Goal: Task Accomplishment & Management: Complete application form

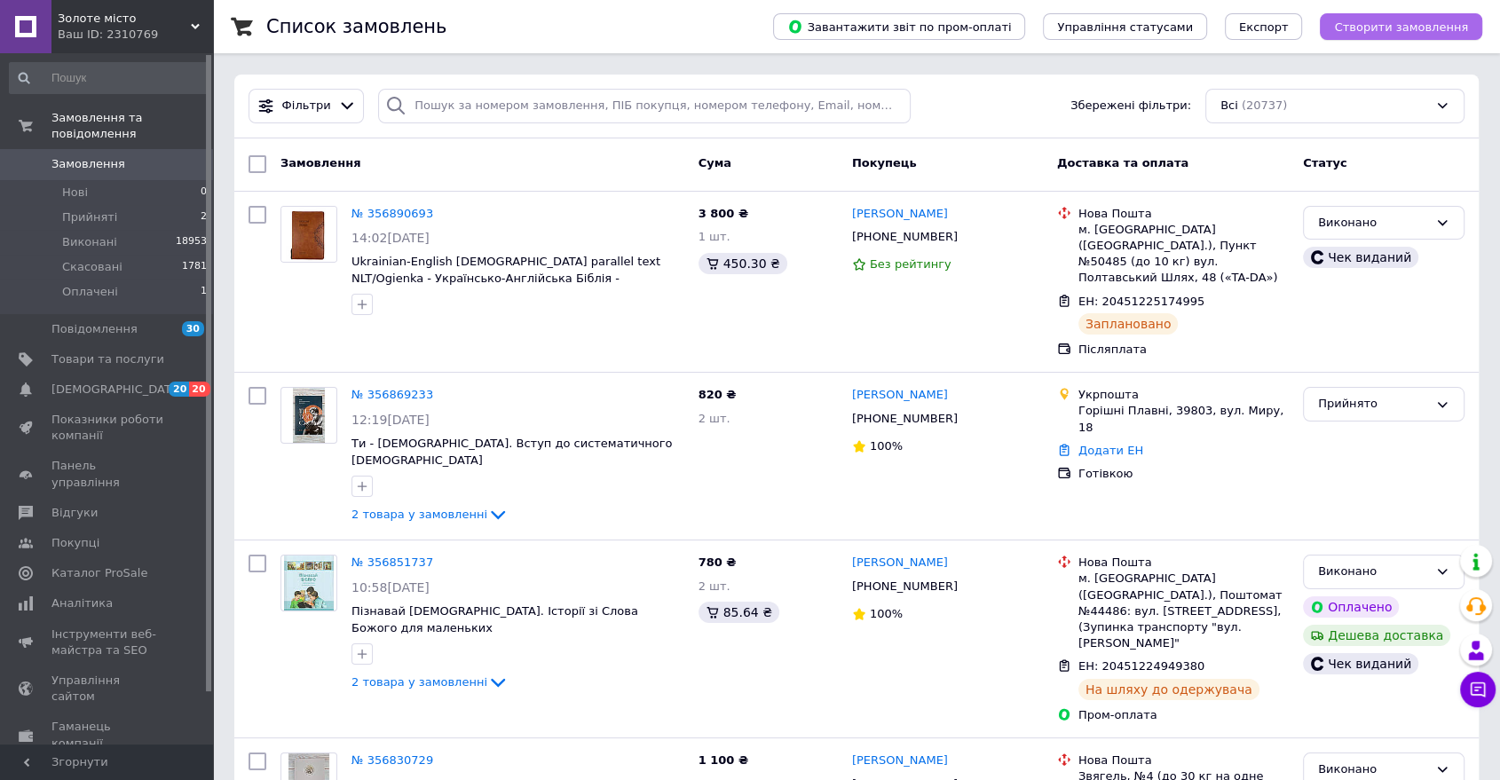
click at [1375, 34] on button "Створити замовлення" at bounding box center [1401, 26] width 162 height 27
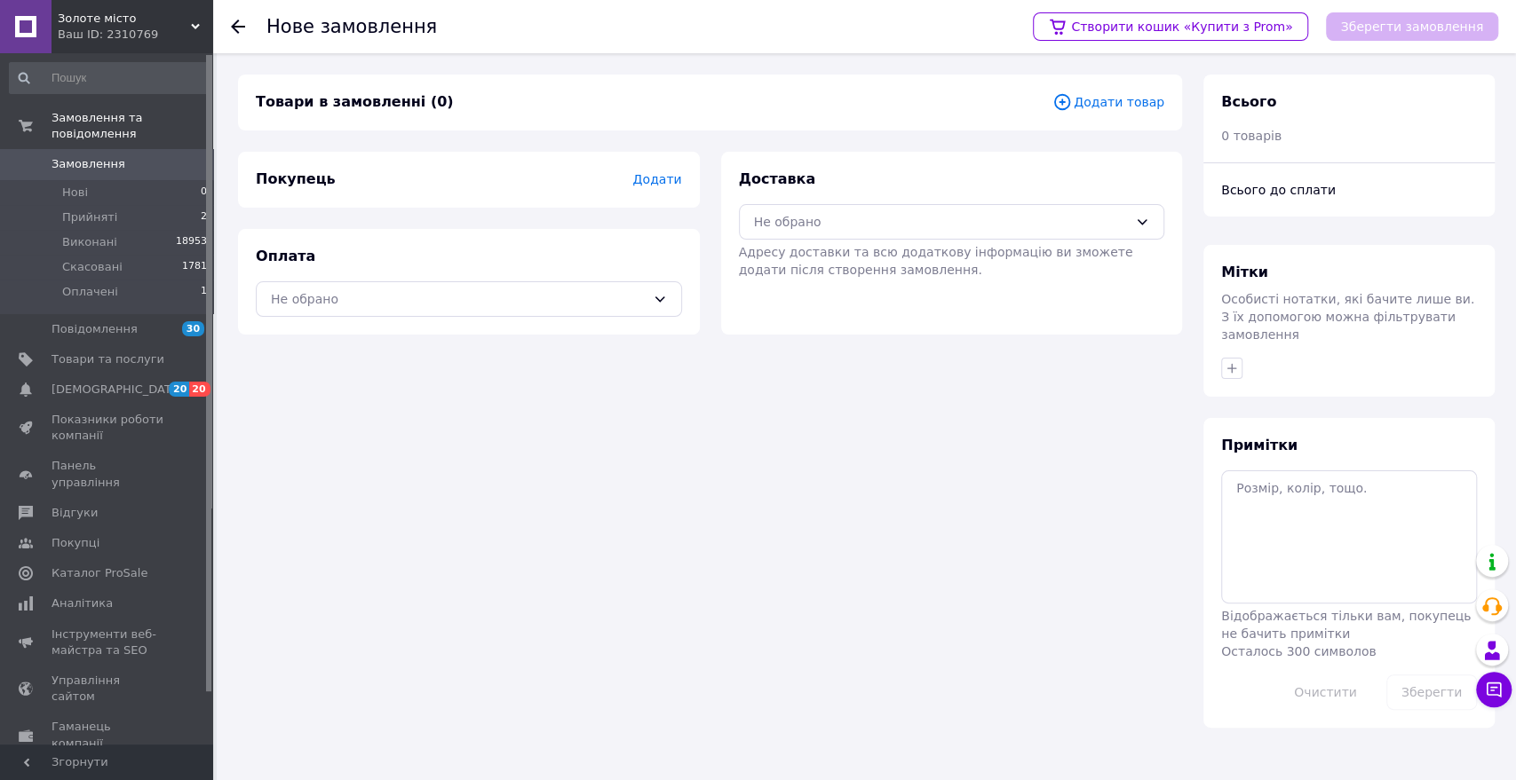
click at [1120, 106] on span "Додати товар" at bounding box center [1108, 102] width 112 height 20
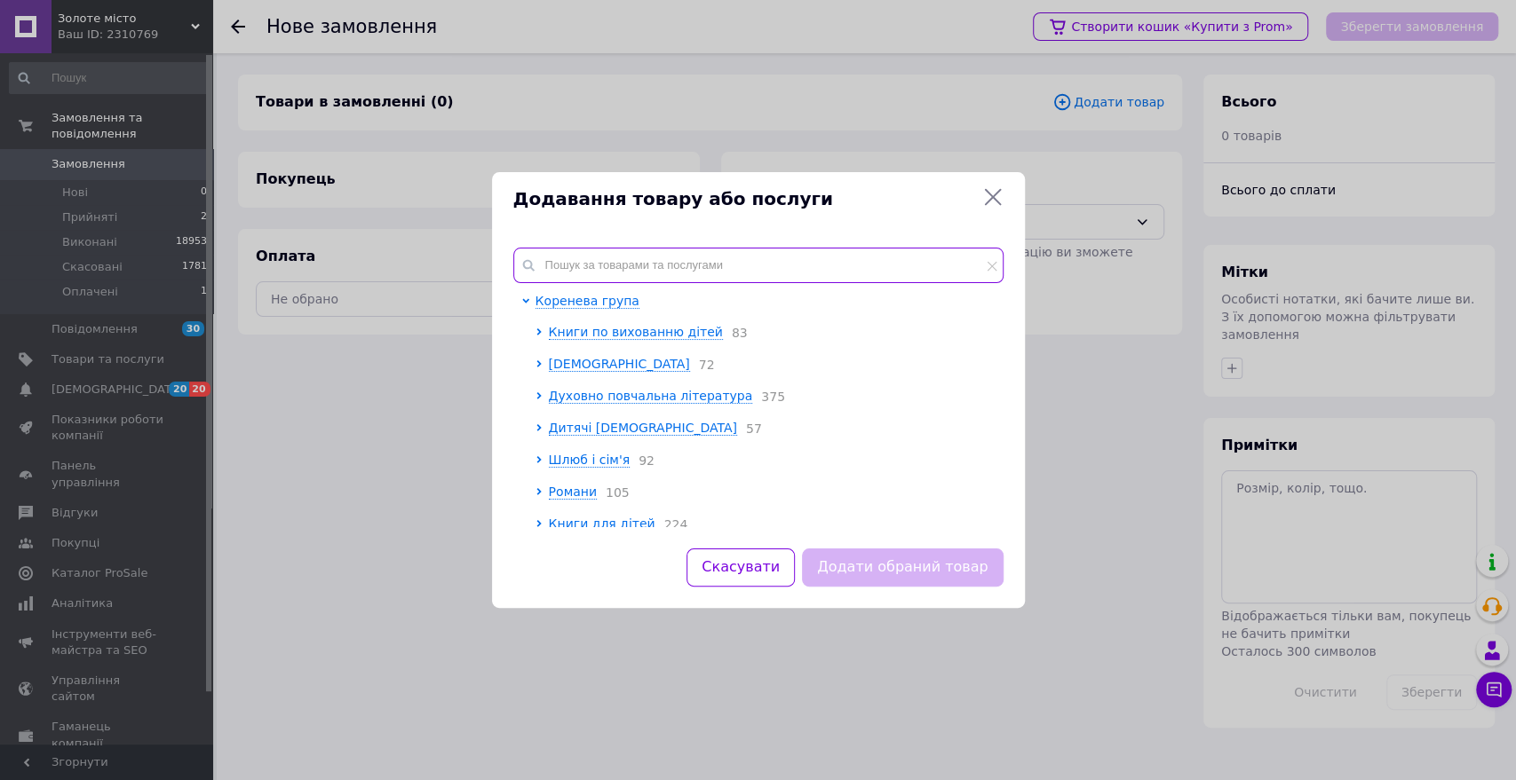
click at [723, 248] on input "text" at bounding box center [758, 266] width 490 height 36
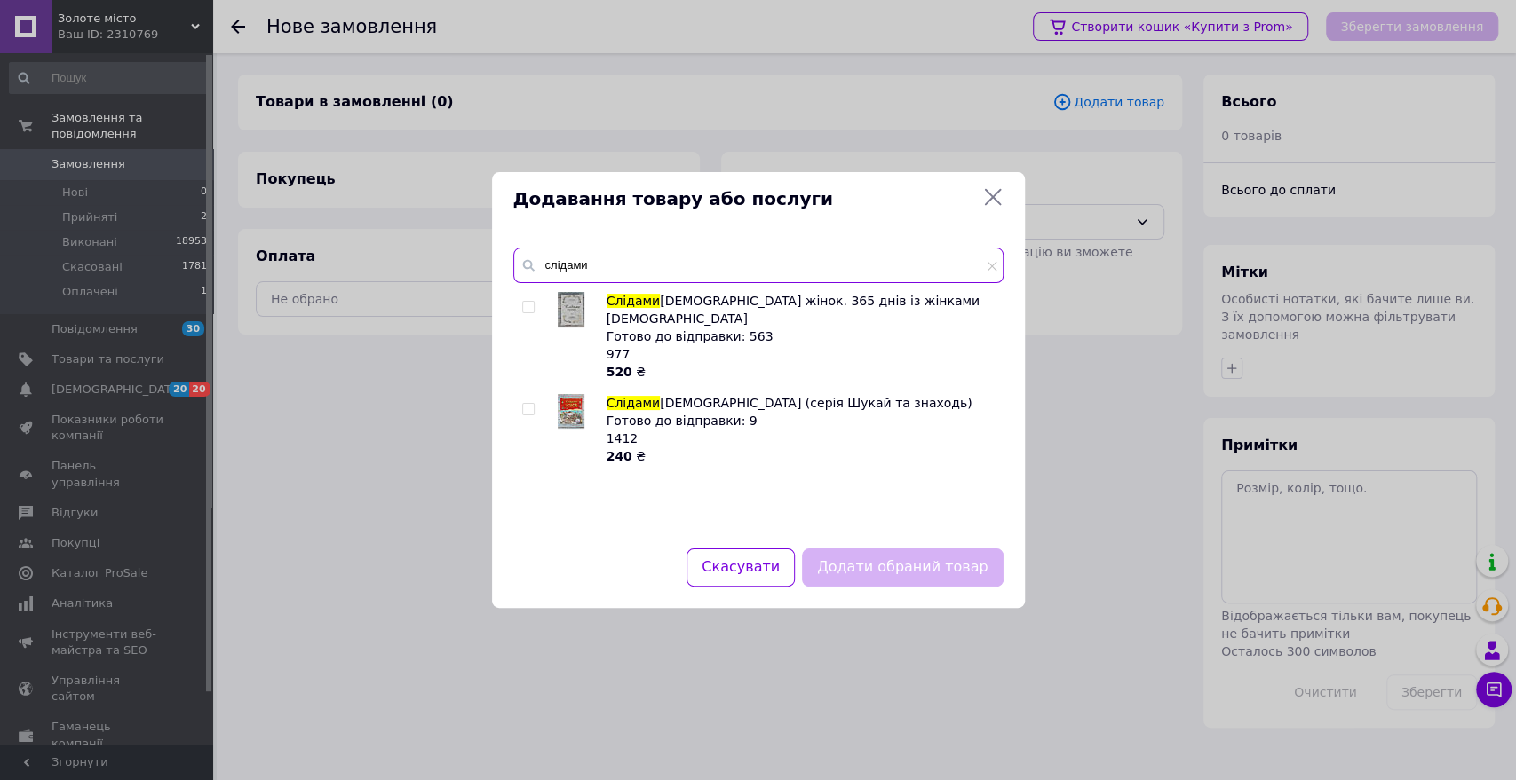
type input "слідами"
click at [526, 304] on input "checkbox" at bounding box center [528, 308] width 12 height 12
checkbox input "true"
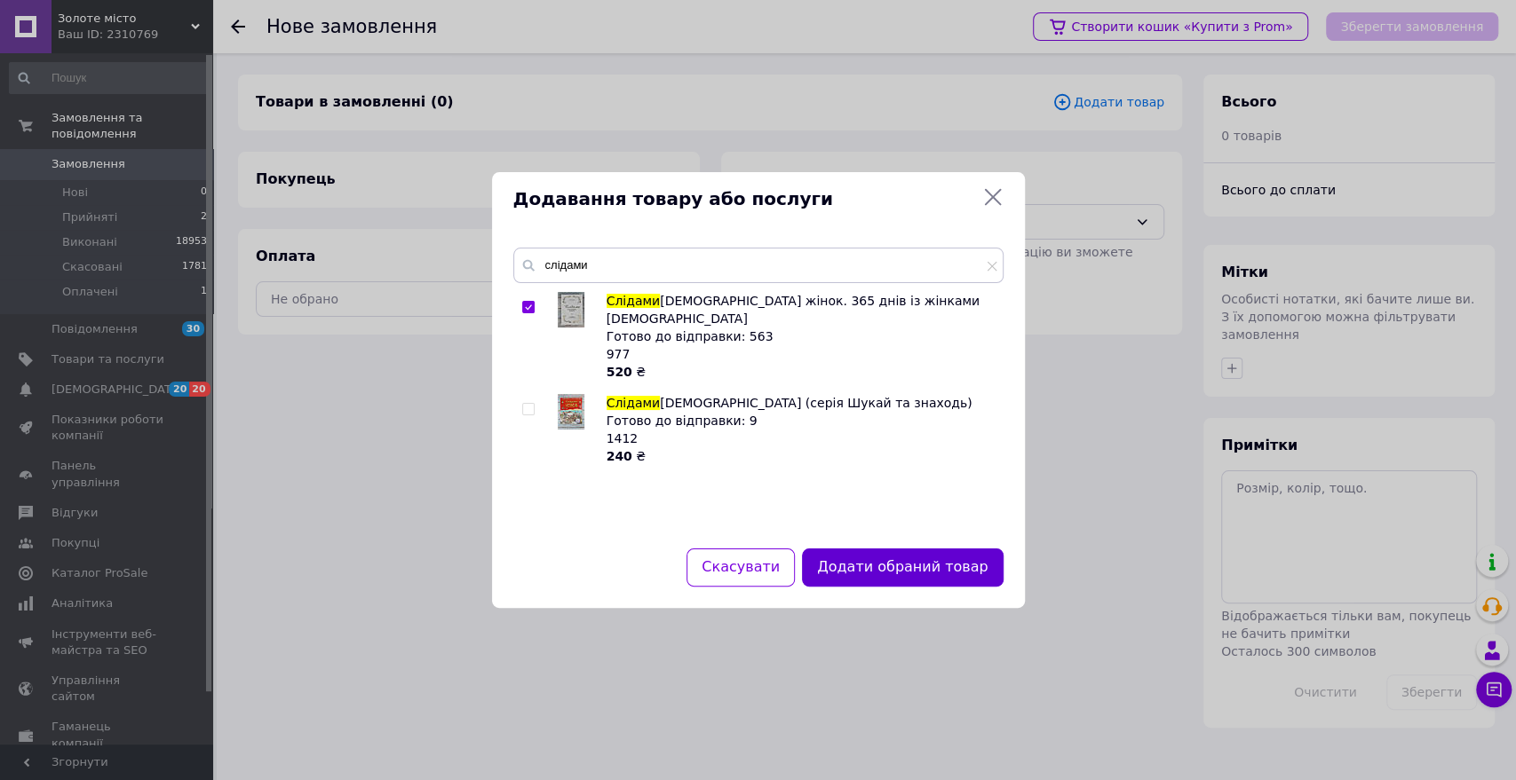
click at [861, 569] on button "Додати обраний товар" at bounding box center [902, 568] width 201 height 38
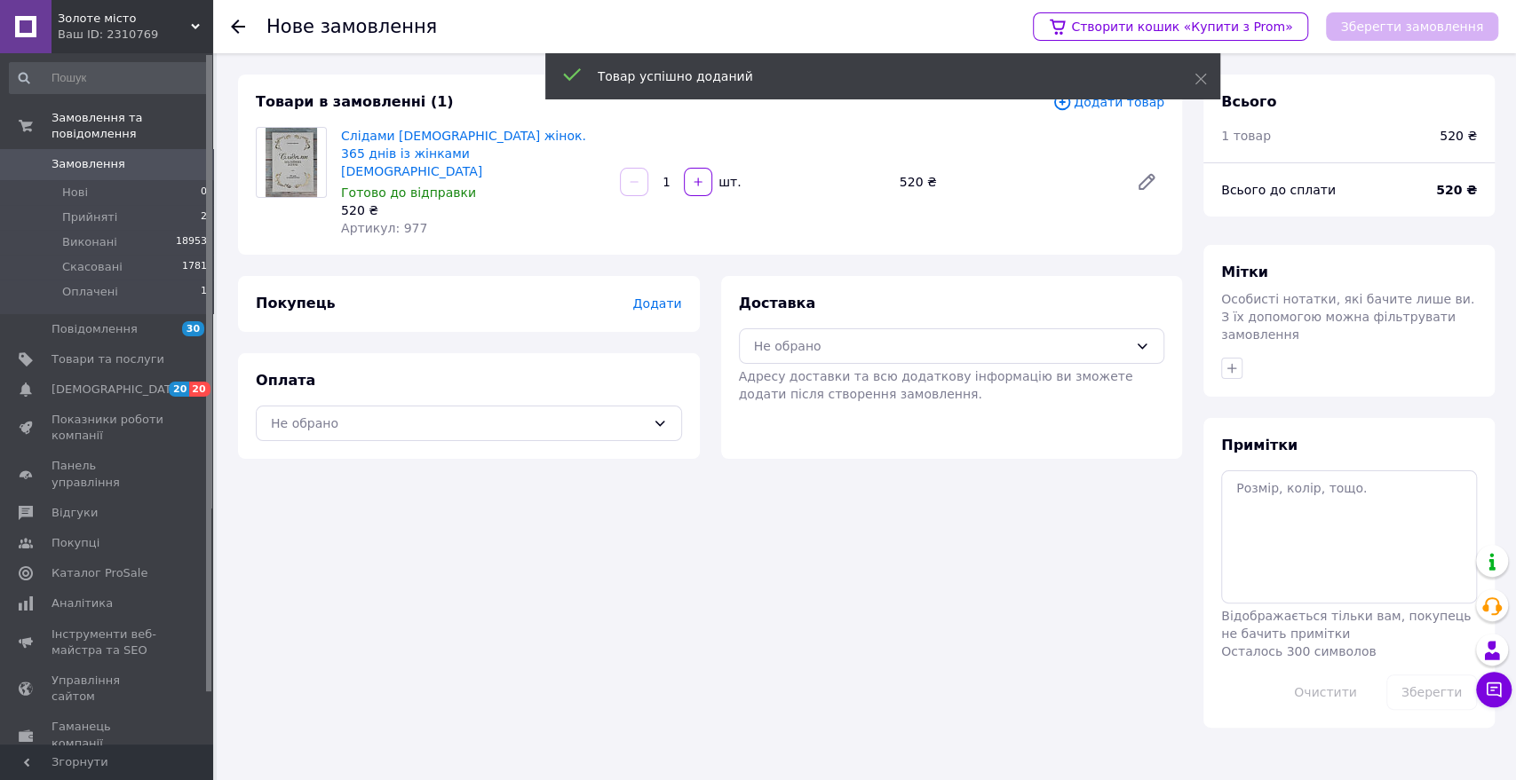
click at [653, 297] on span "Додати" at bounding box center [656, 304] width 49 height 14
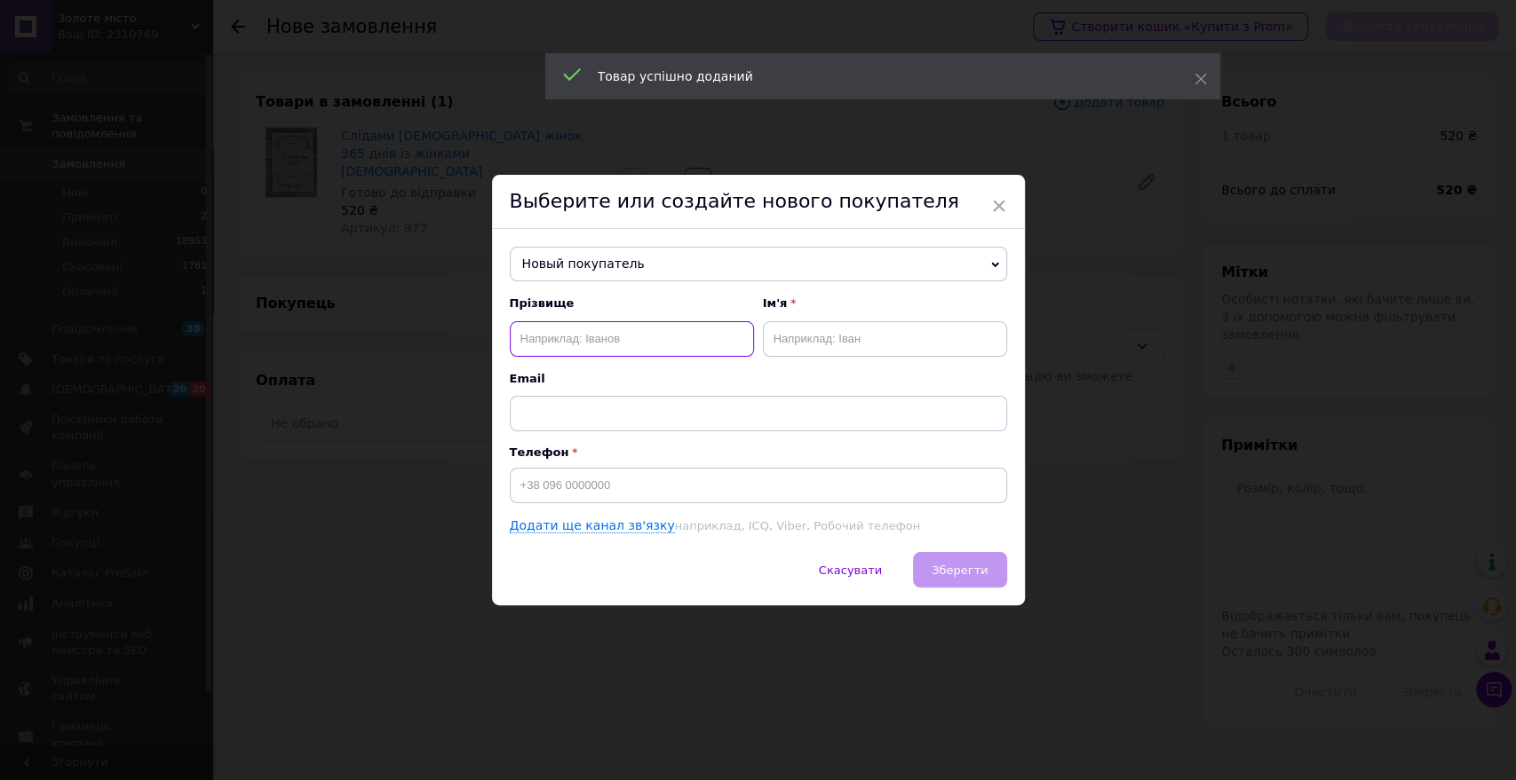
click at [581, 339] on input "text" at bounding box center [632, 339] width 244 height 36
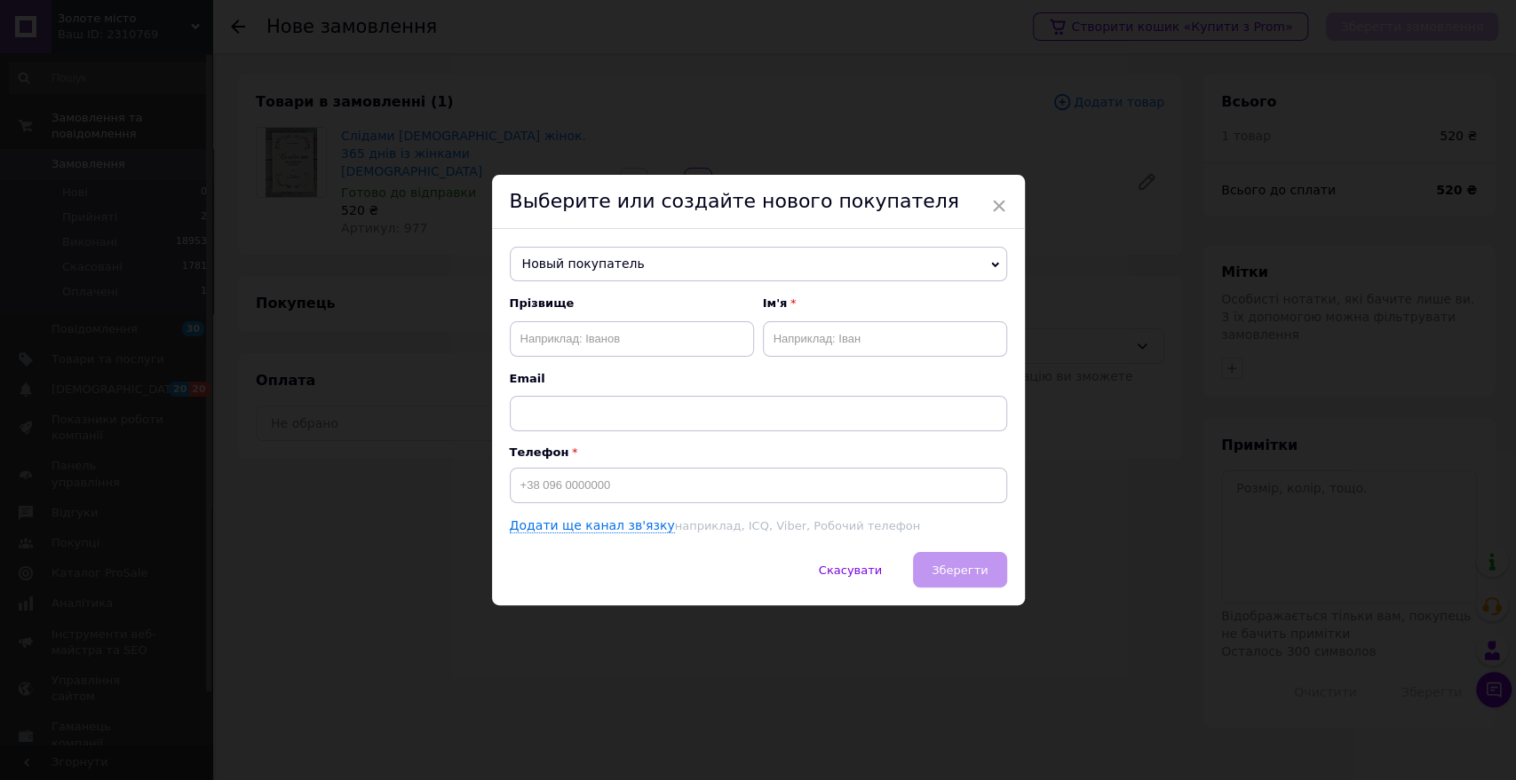
click at [545, 261] on span "Новый покупатель" at bounding box center [758, 265] width 497 height 36
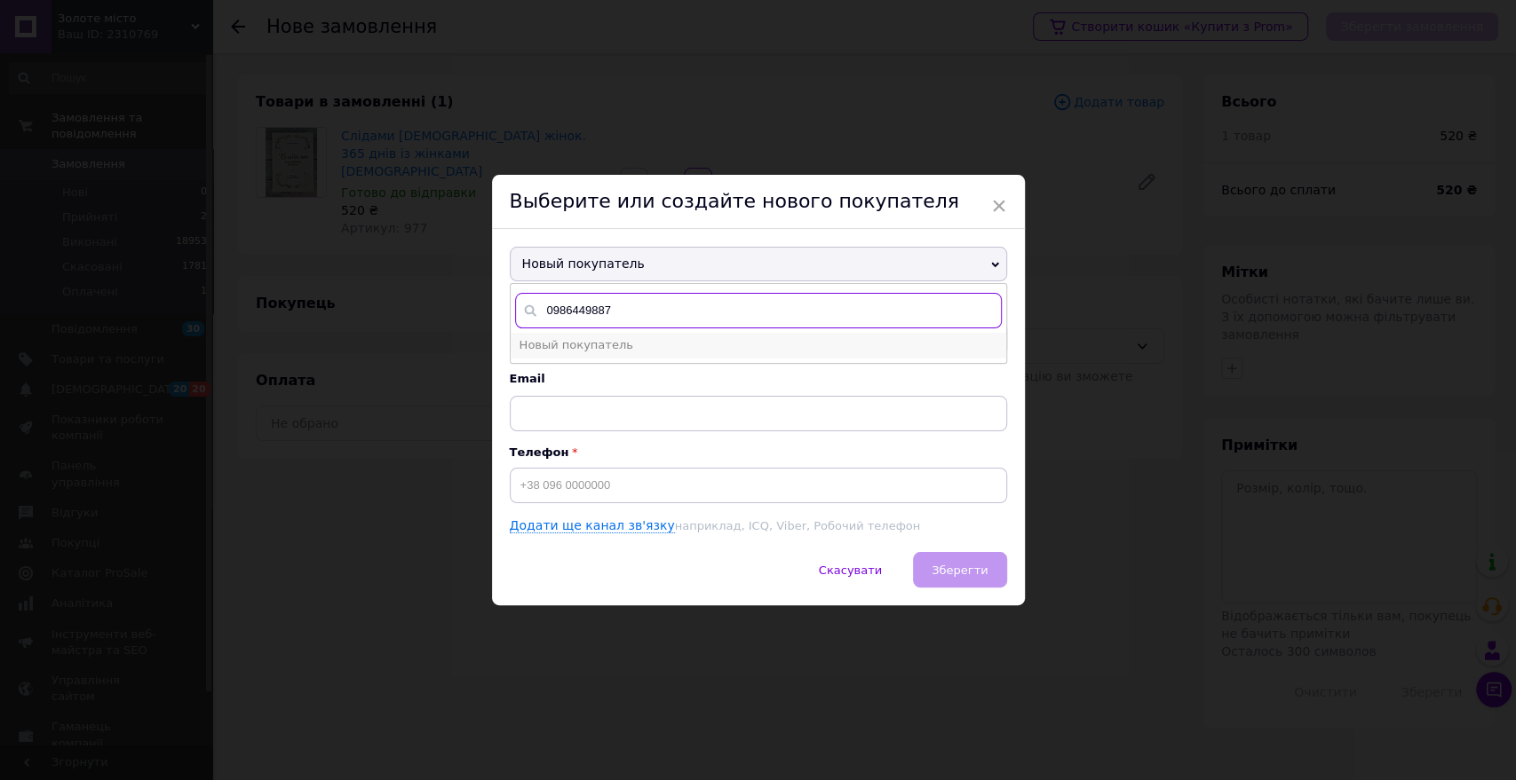
type input "0986449887"
click at [565, 346] on span "Новый покупатель" at bounding box center [576, 344] width 114 height 13
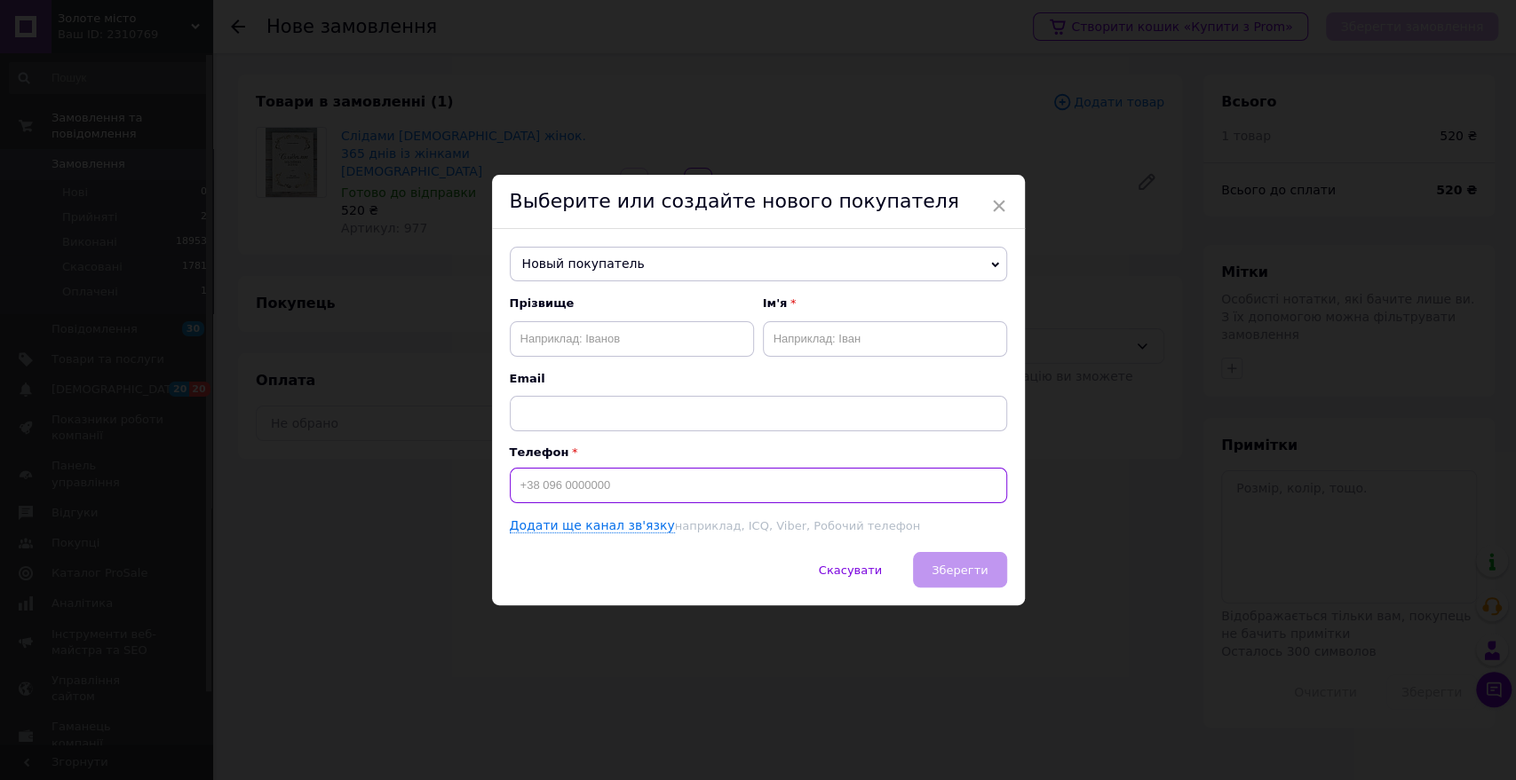
click at [590, 488] on input at bounding box center [758, 486] width 497 height 36
paste input "0986449887"
type input "[PHONE_NUMBER]"
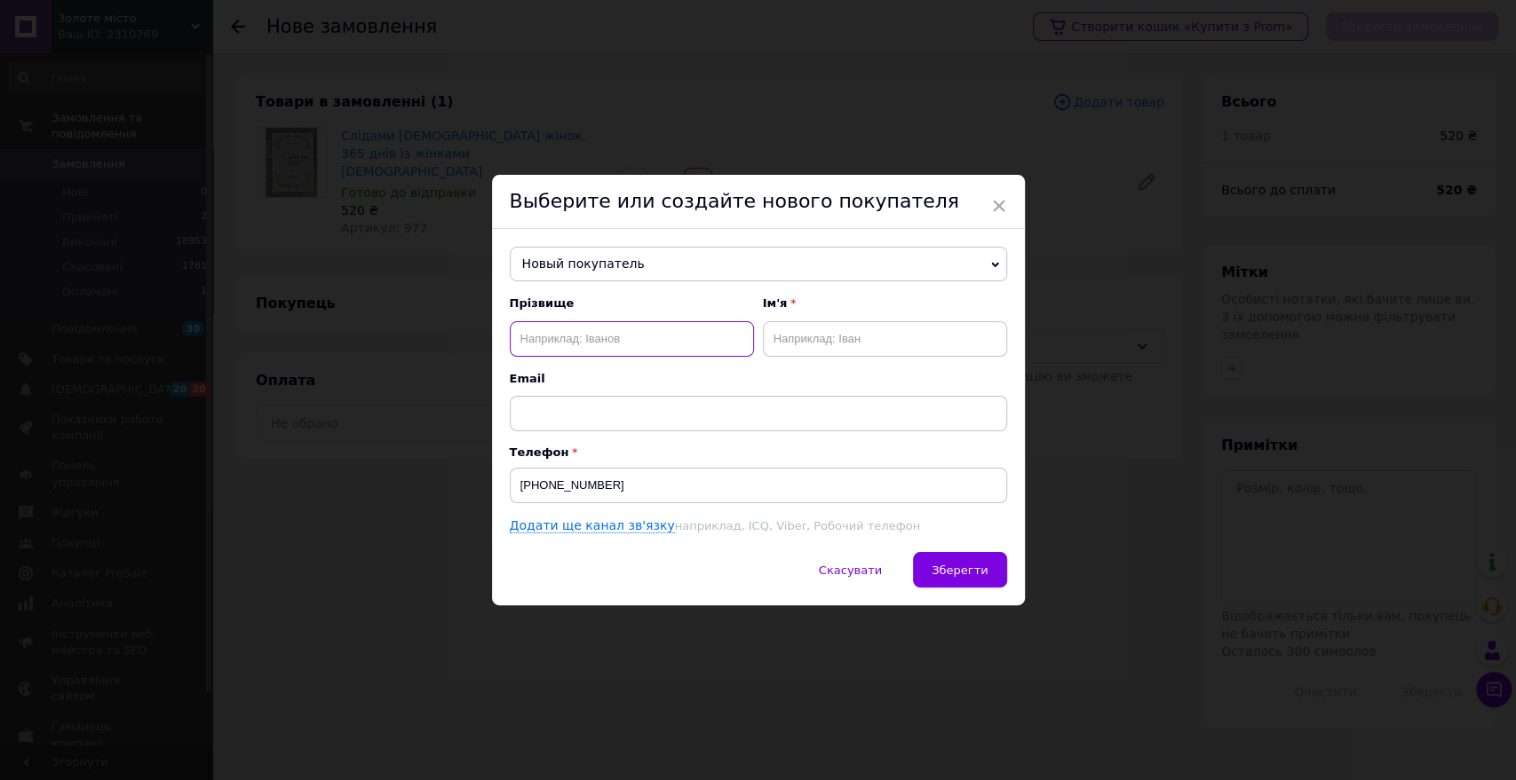
click at [609, 340] on input "text" at bounding box center [632, 339] width 244 height 36
type input "[PERSON_NAME]"
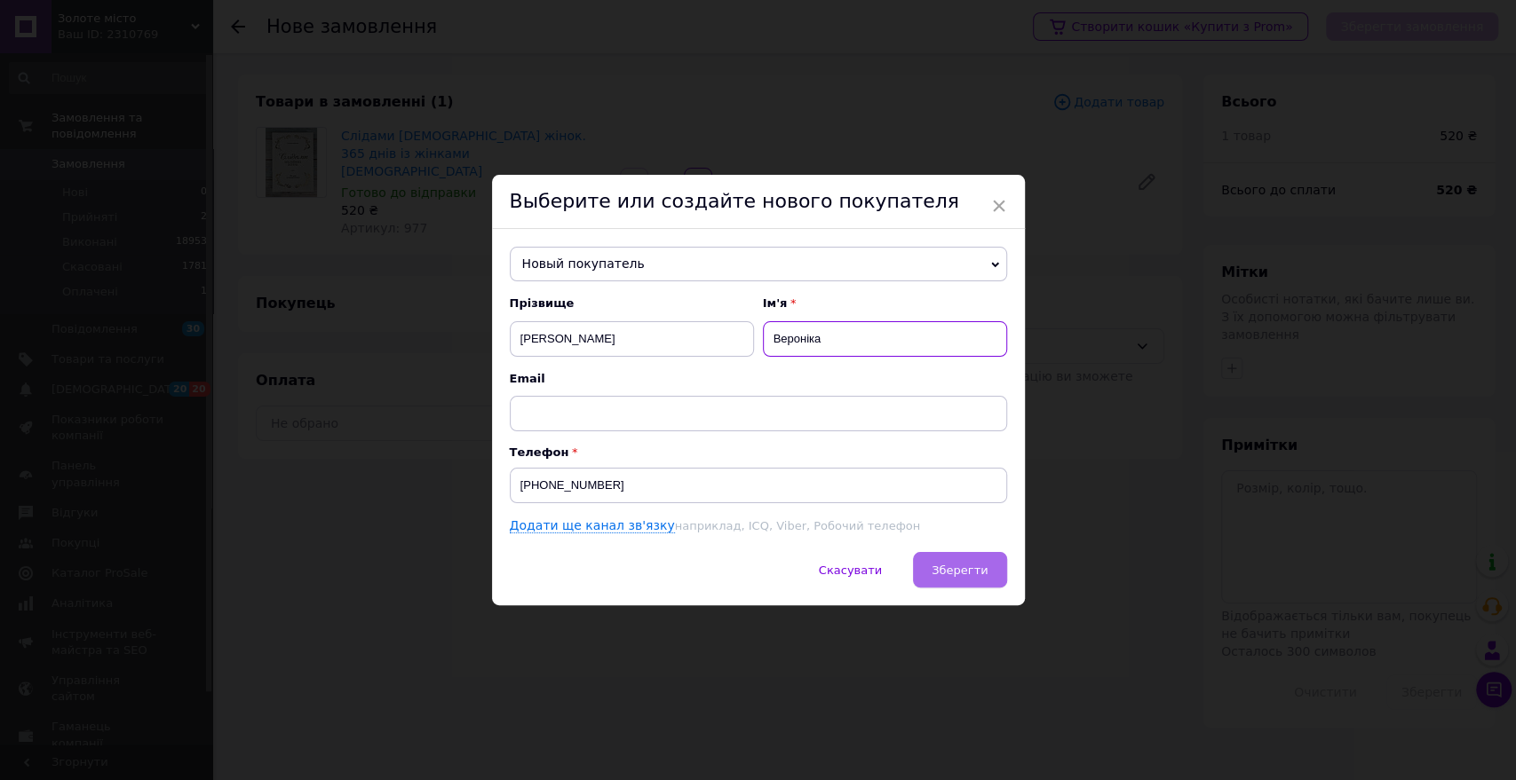
type input "Вероніка"
click at [961, 566] on span "Зберегти" at bounding box center [959, 570] width 56 height 13
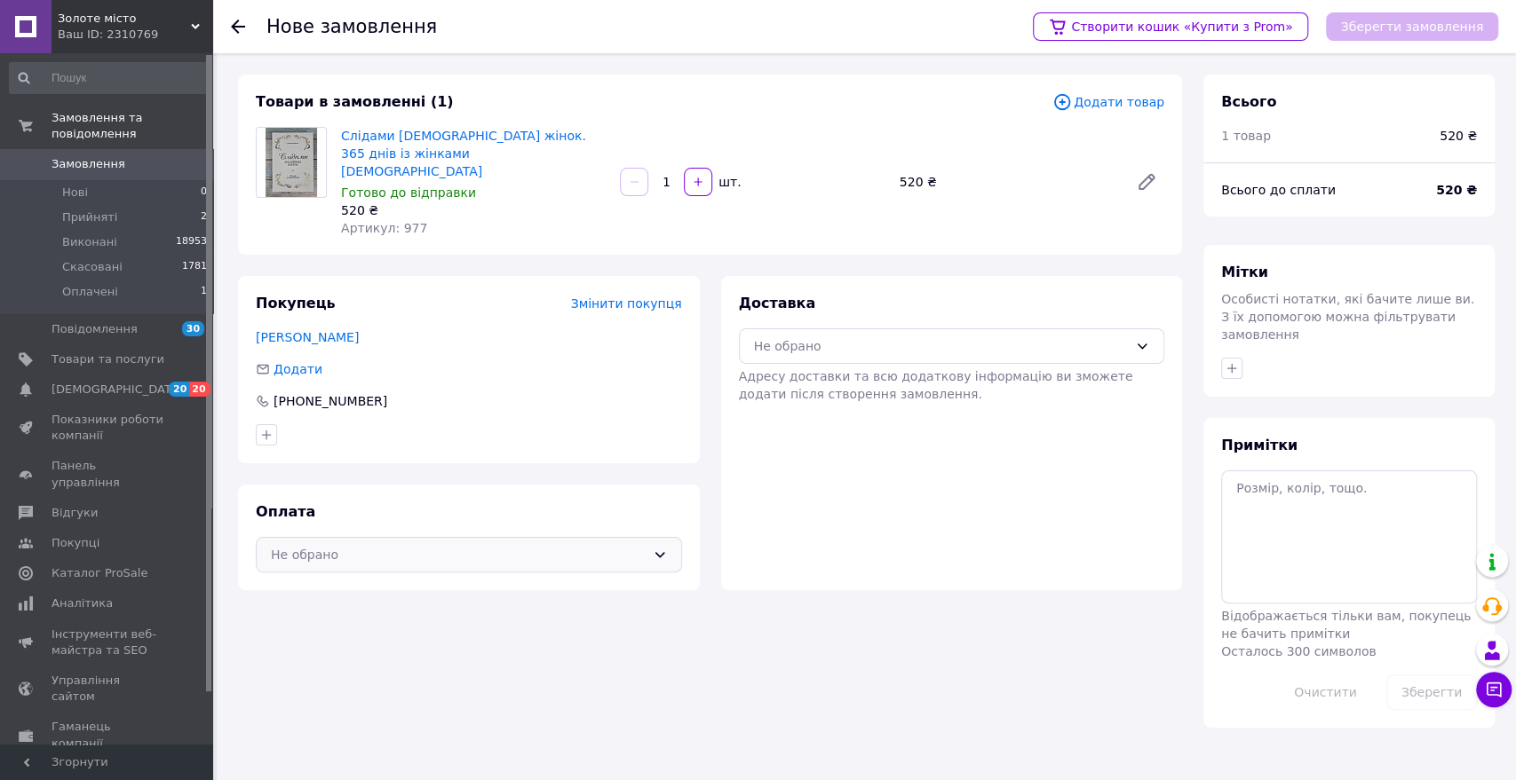
click at [379, 545] on div "Не обрано" at bounding box center [458, 555] width 375 height 20
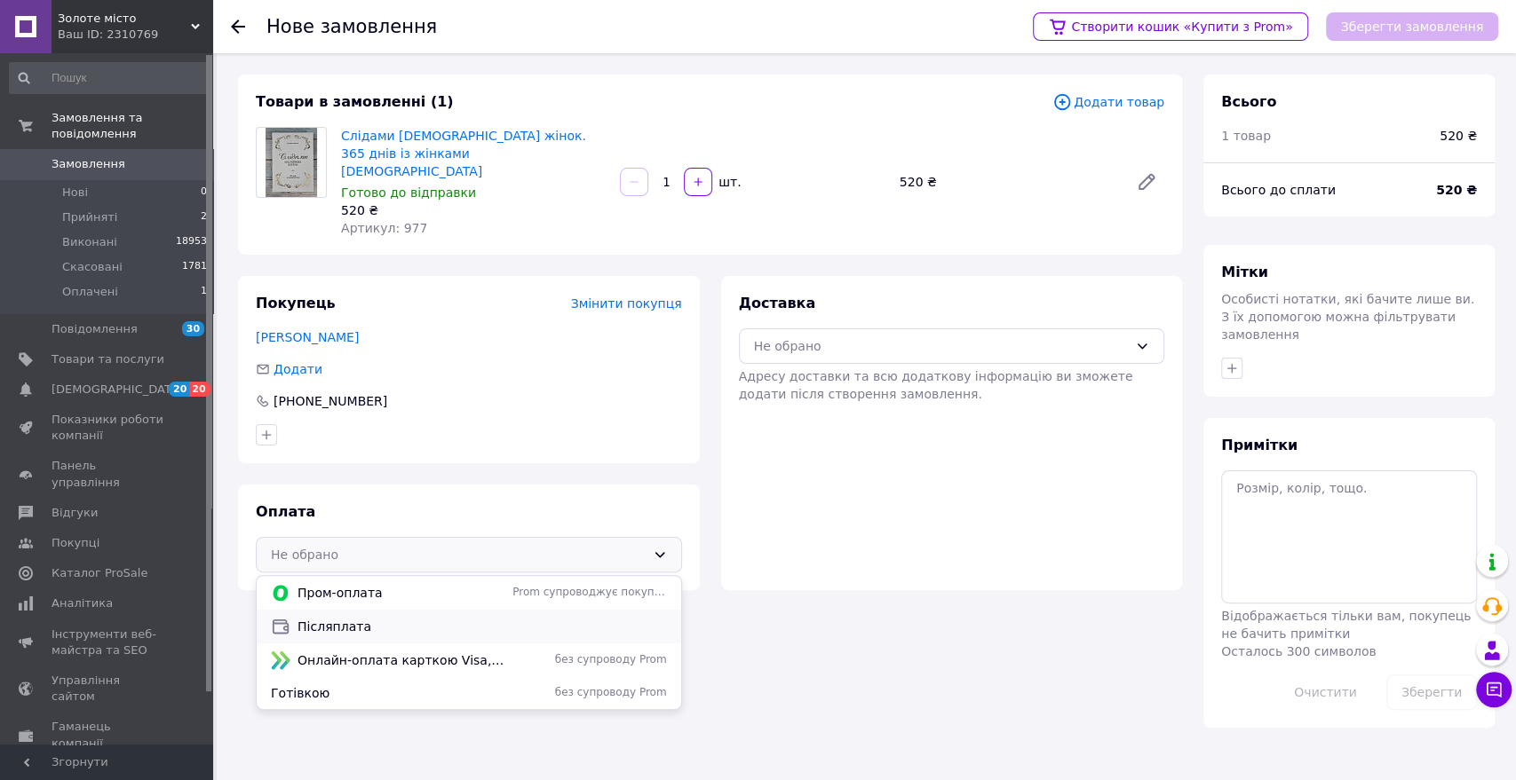
click at [361, 618] on span "Післяплата" at bounding box center [481, 627] width 369 height 18
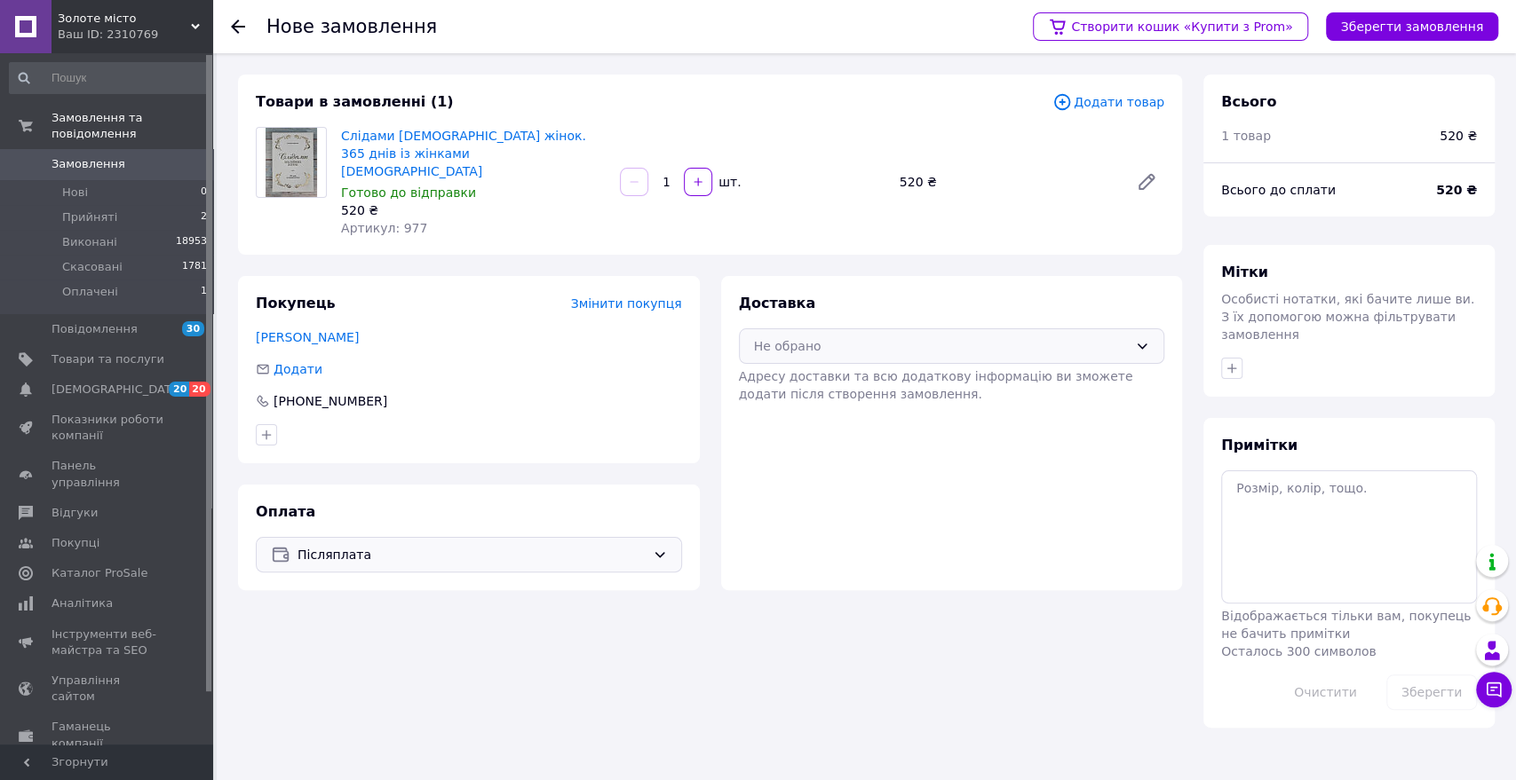
click at [847, 336] on div "Не обрано" at bounding box center [941, 346] width 375 height 20
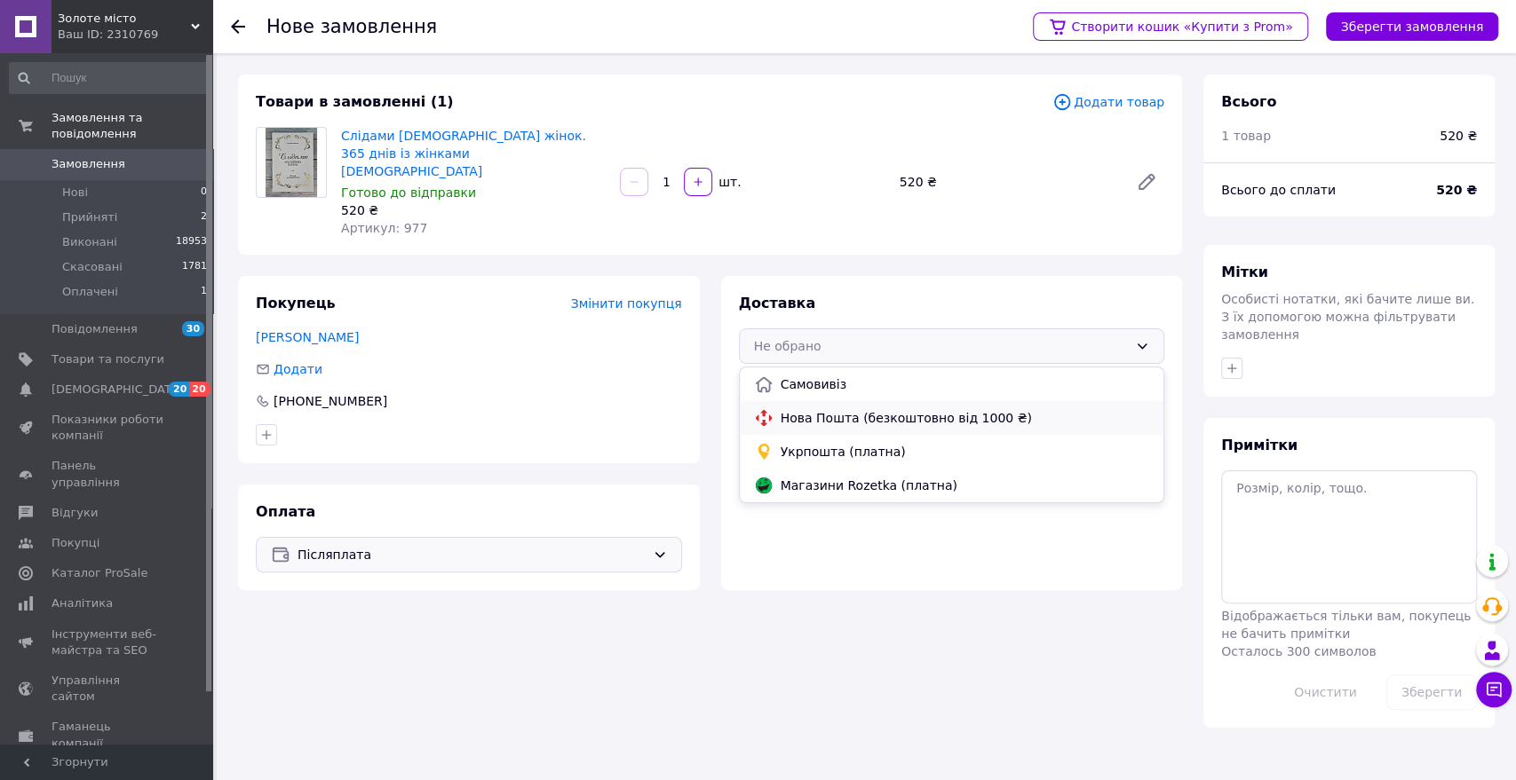
click at [817, 409] on span "Нова Пошта (безкоштовно від 1000 ₴)" at bounding box center [964, 418] width 369 height 18
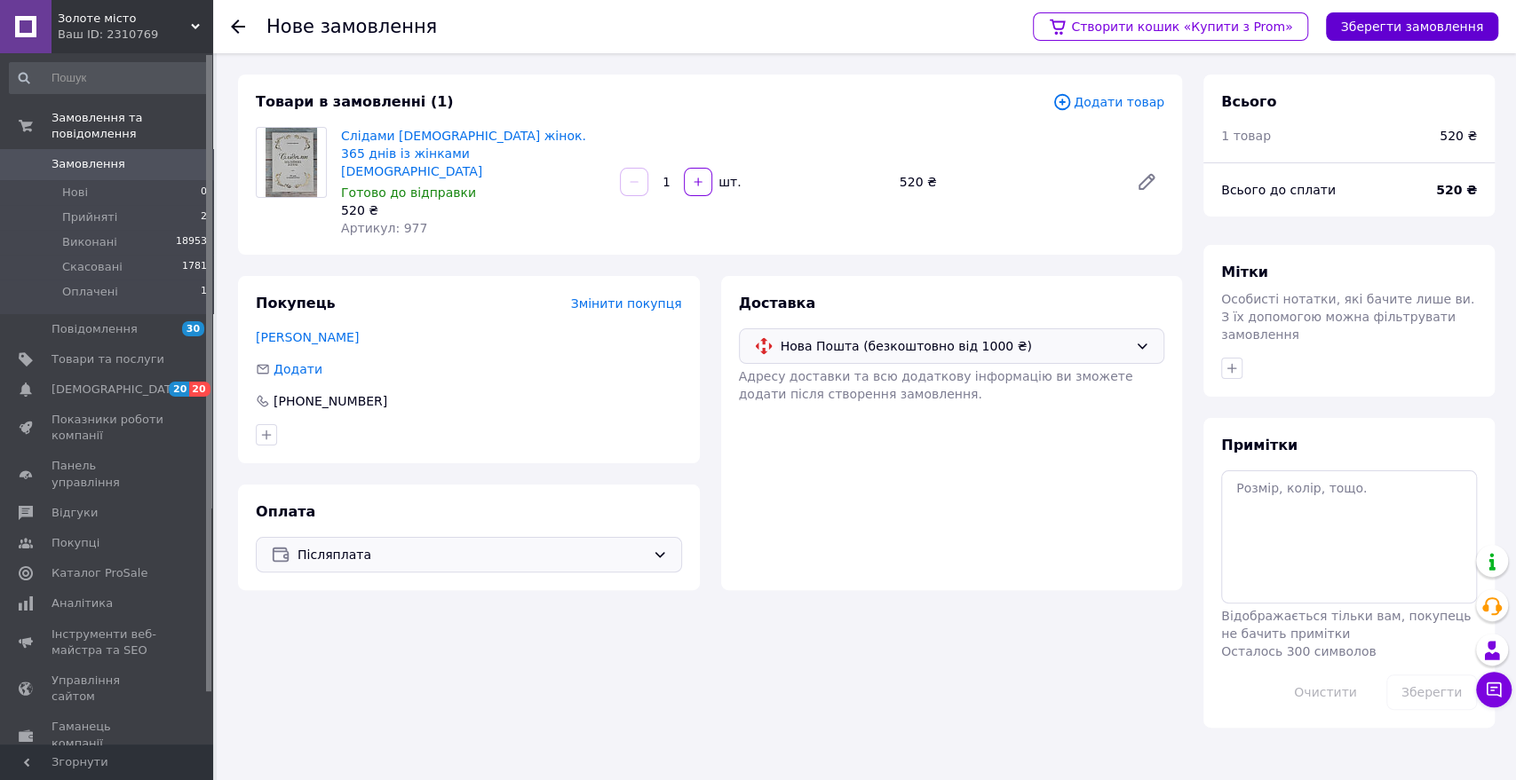
click at [1391, 29] on button "Зберегти замовлення" at bounding box center [1412, 26] width 172 height 28
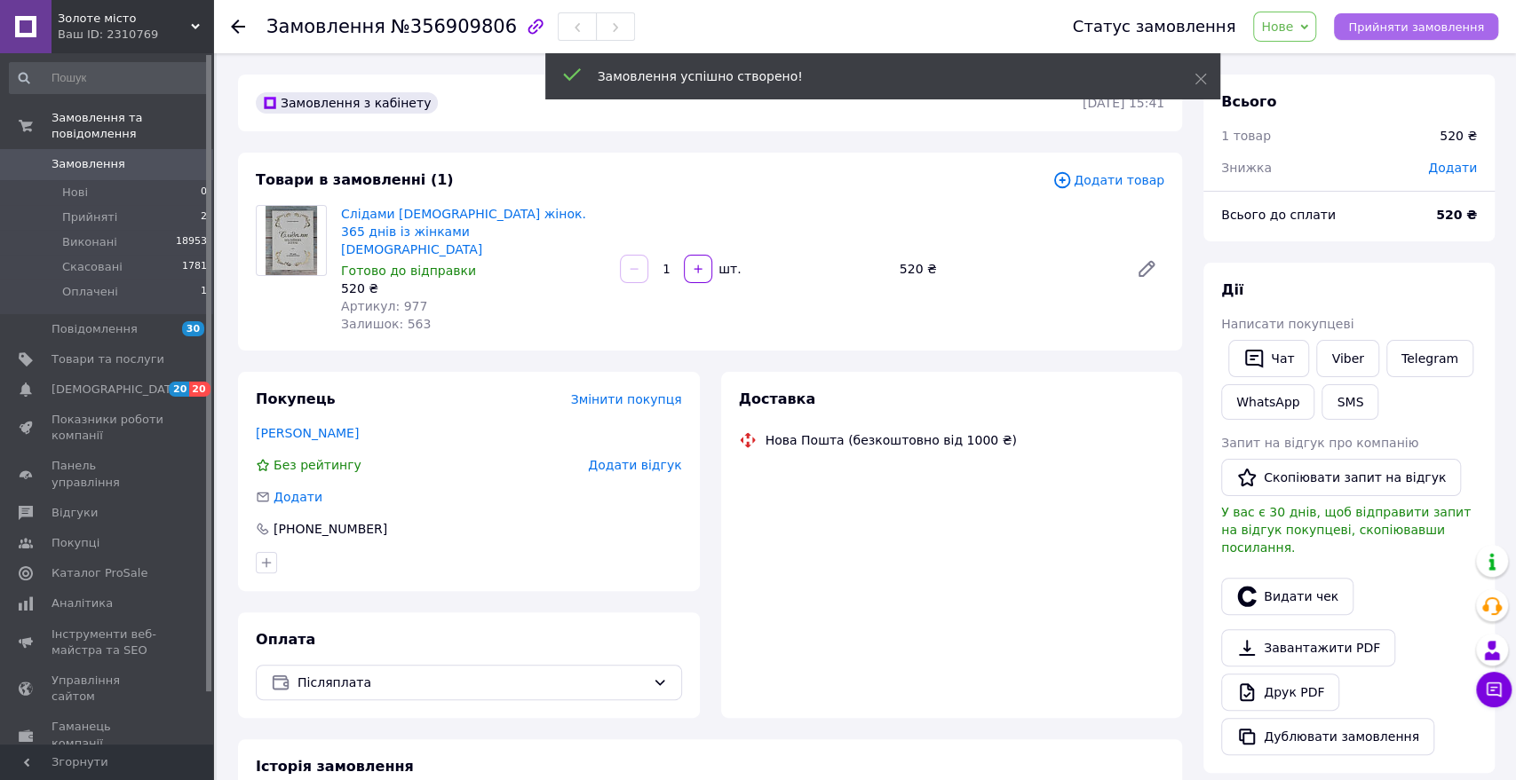
drag, startPoint x: 1381, startPoint y: 20, endPoint x: 1137, endPoint y: 304, distance: 373.4
click at [1379, 20] on span "Прийняти замовлення" at bounding box center [1416, 26] width 136 height 13
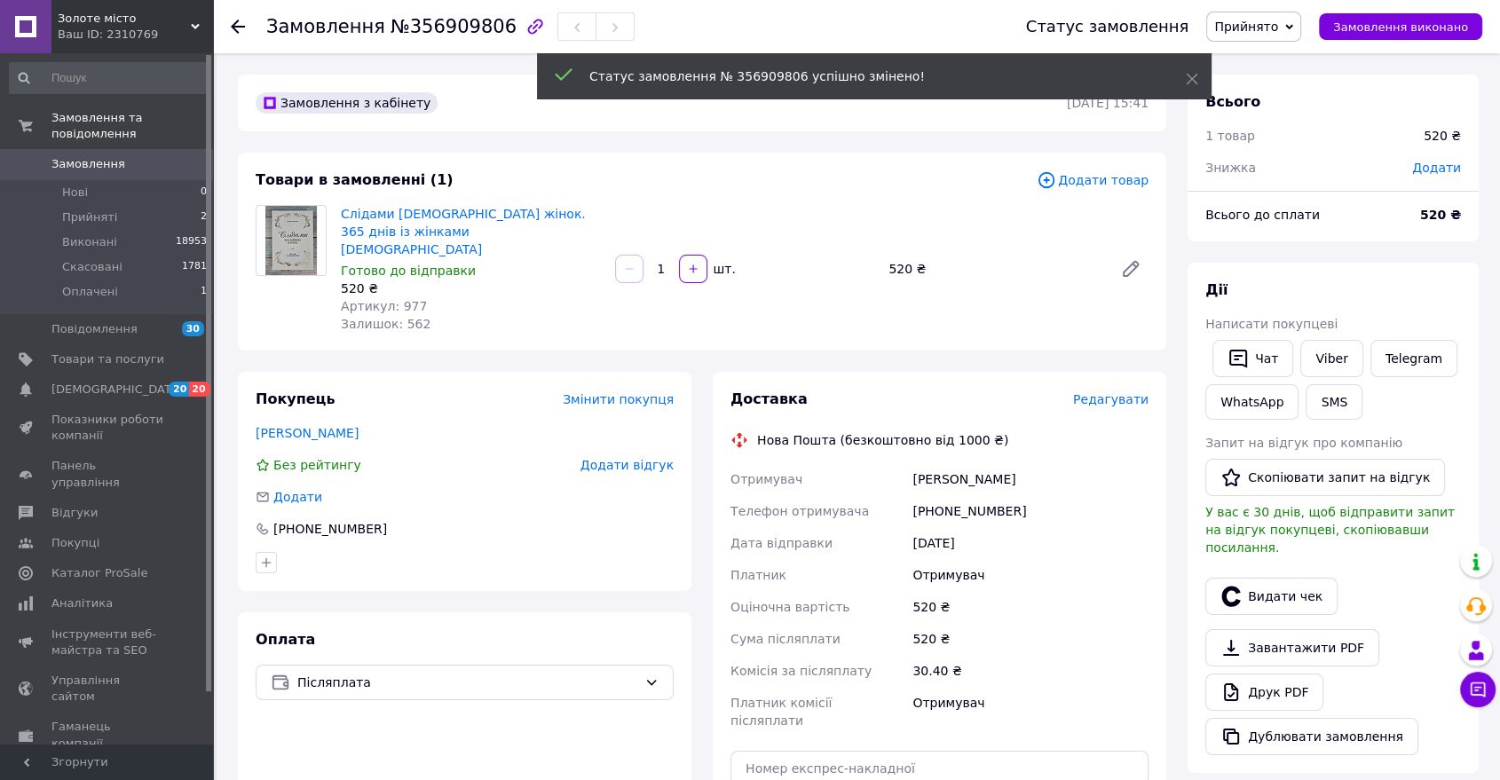
click at [1116, 392] on span "Редагувати" at bounding box center [1110, 399] width 75 height 14
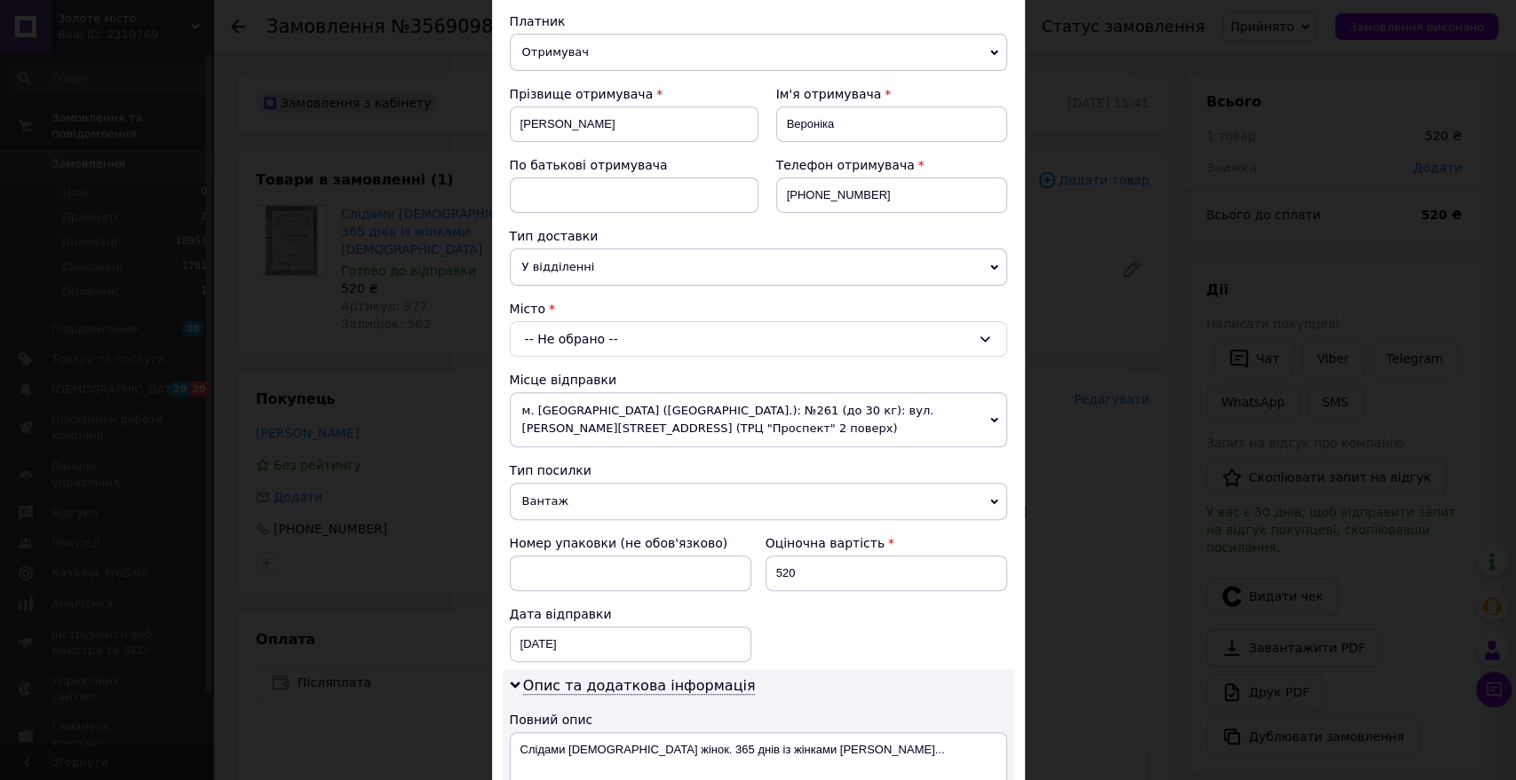
scroll to position [197, 0]
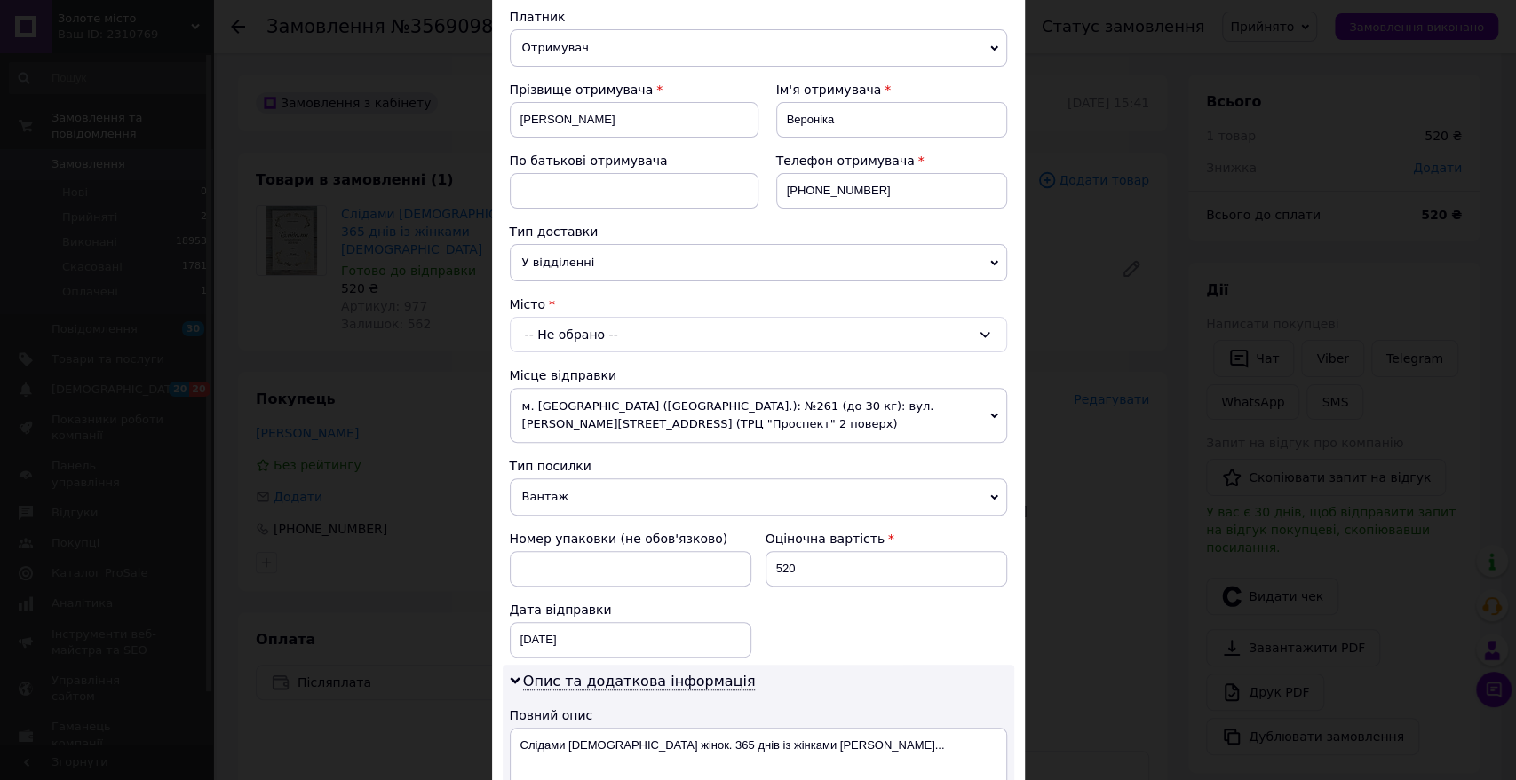
click at [587, 336] on div "-- Не обрано --" at bounding box center [758, 335] width 497 height 36
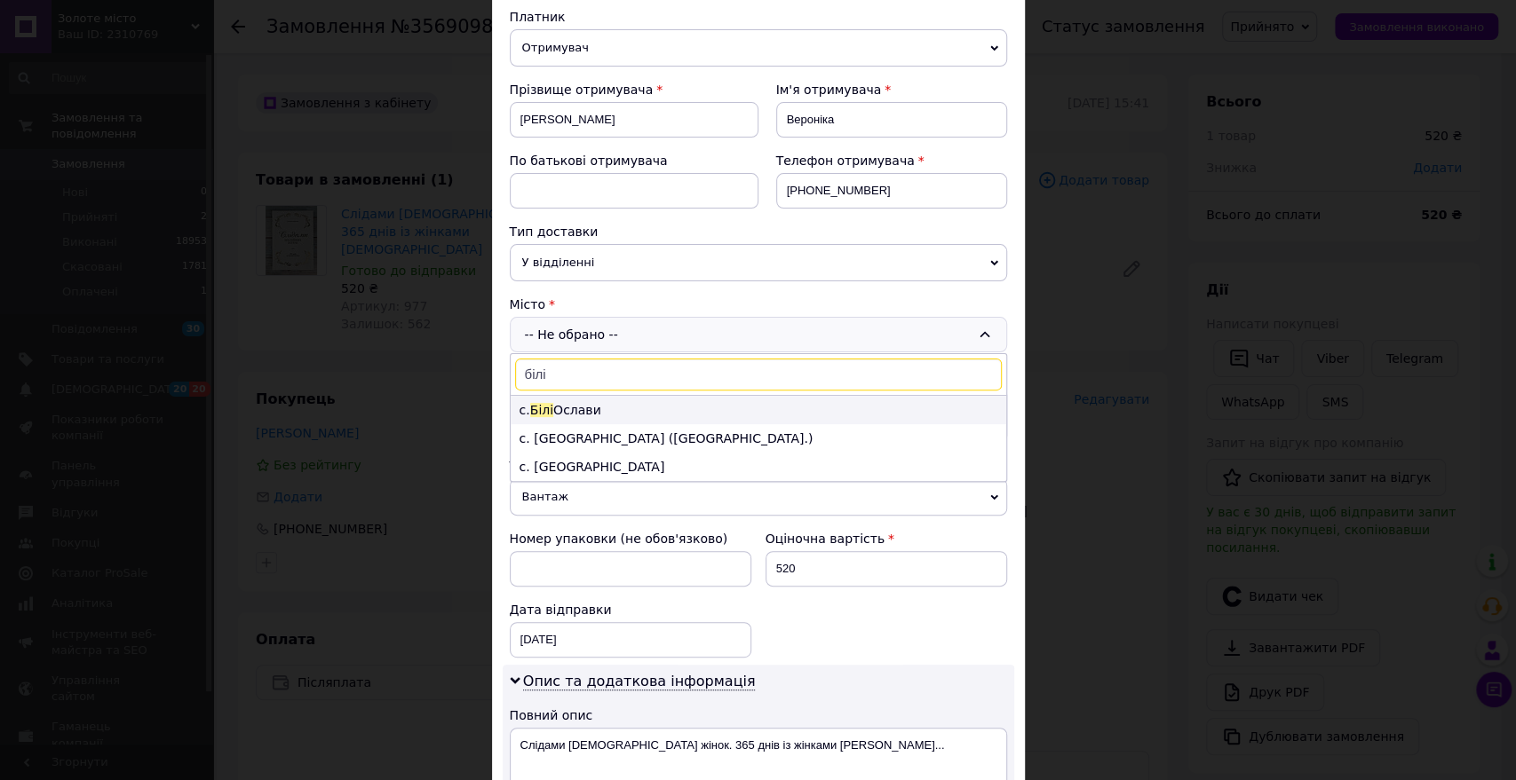
type input "білі"
click at [574, 408] on li "с. [PERSON_NAME]" at bounding box center [758, 410] width 495 height 28
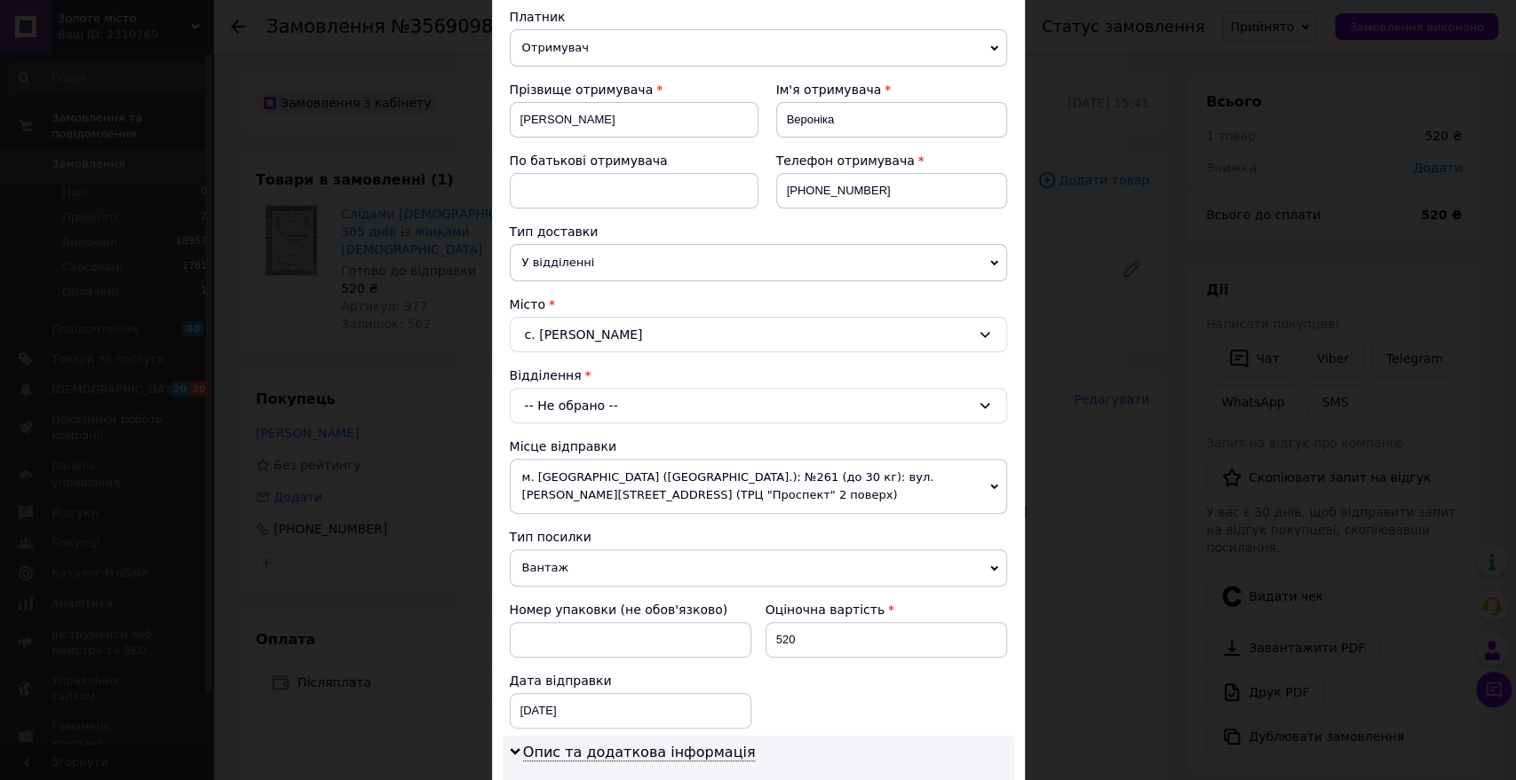
click at [574, 408] on div "-- Не обрано --" at bounding box center [758, 406] width 497 height 36
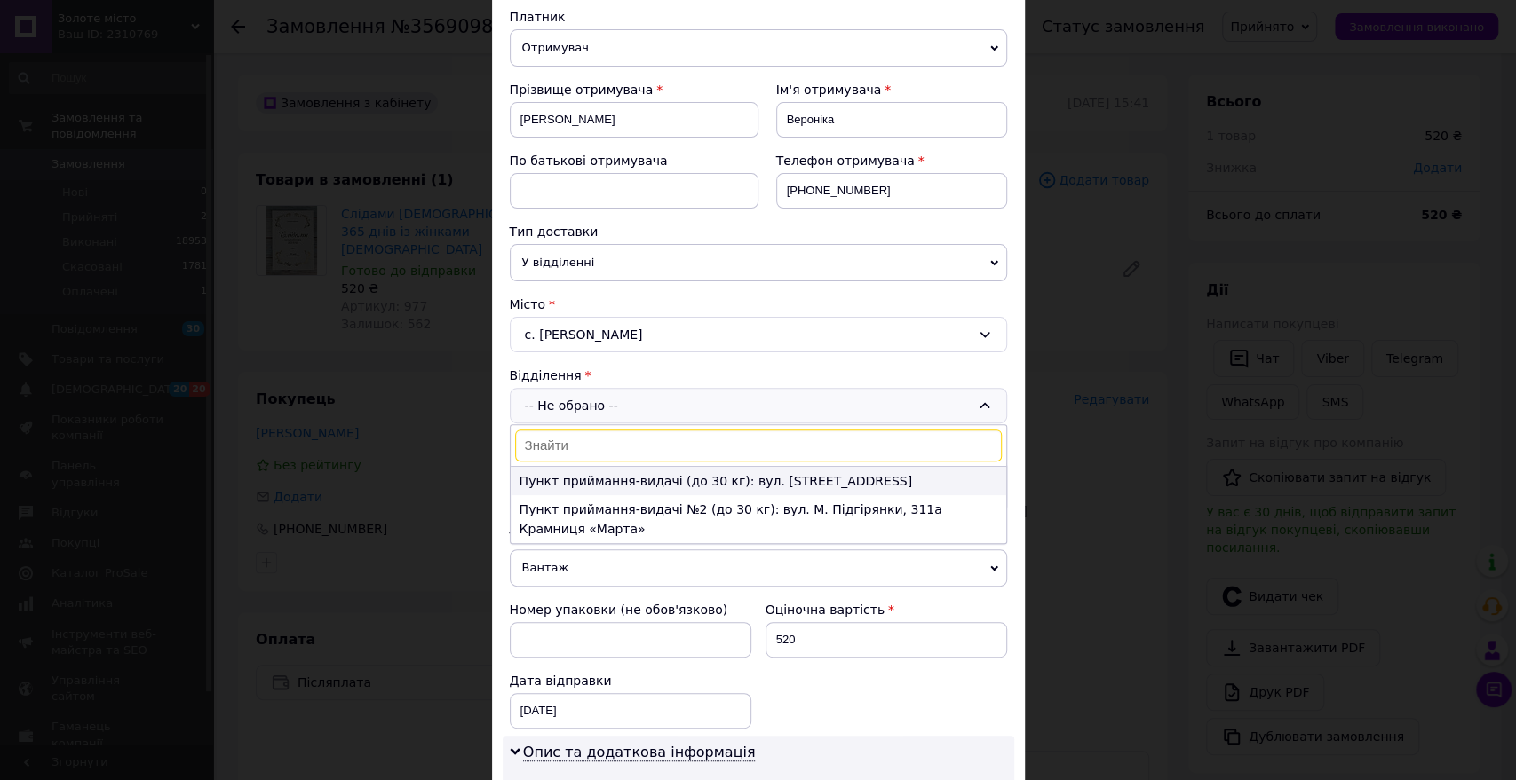
click at [582, 469] on li "Пункт приймання-видачі (до 30 кг): вул. [STREET_ADDRESS]" at bounding box center [758, 481] width 495 height 28
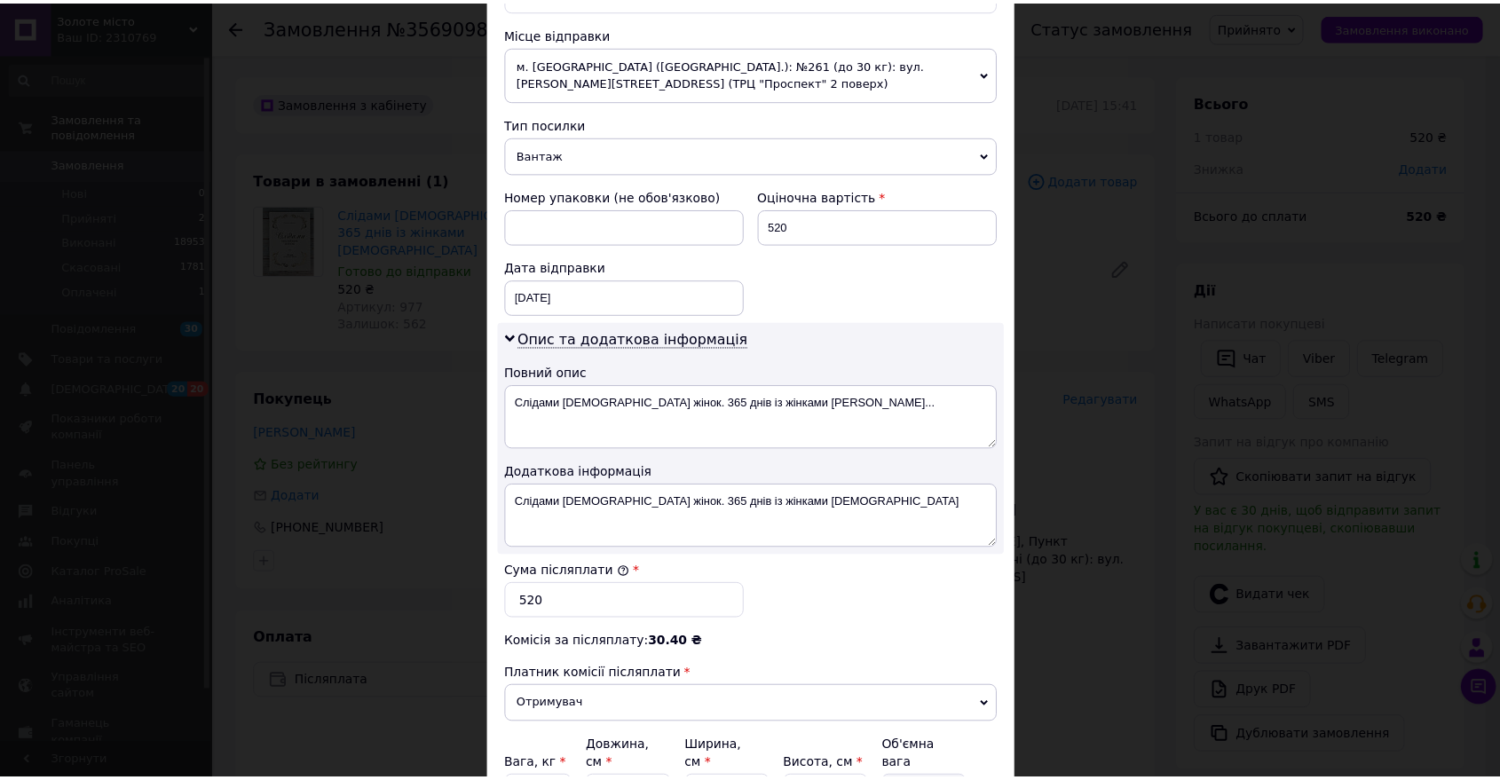
scroll to position [788, 0]
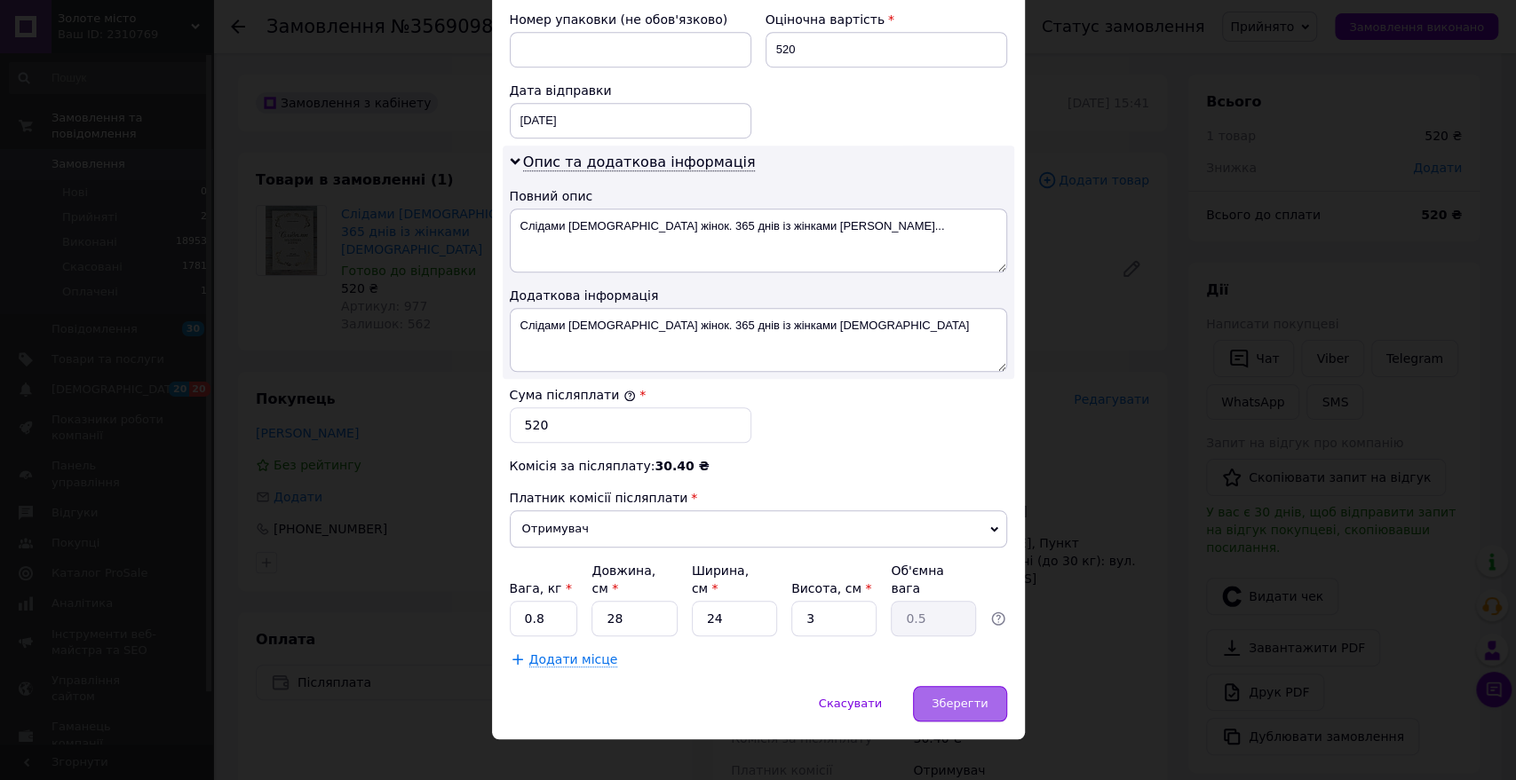
click at [968, 697] on span "Зберегти" at bounding box center [959, 703] width 56 height 13
